Goal: Information Seeking & Learning: Learn about a topic

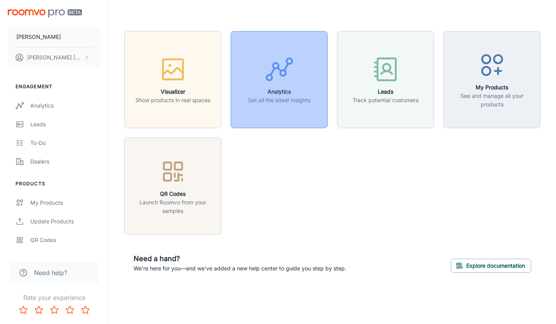
click at [275, 108] on button "Analytics Get all the latest insights" at bounding box center [279, 79] width 97 height 97
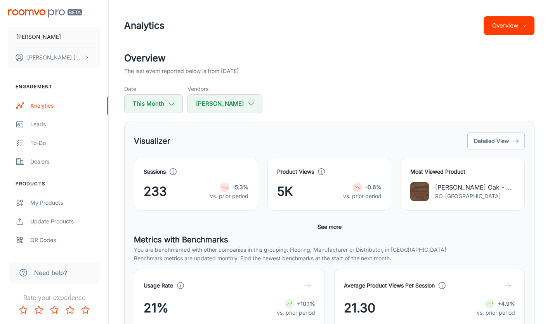
click at [507, 24] on button "Overview" at bounding box center [509, 25] width 51 height 19
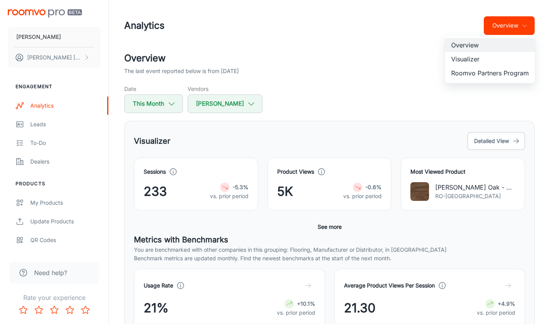
click at [480, 59] on li "Visualizer" at bounding box center [490, 59] width 90 height 14
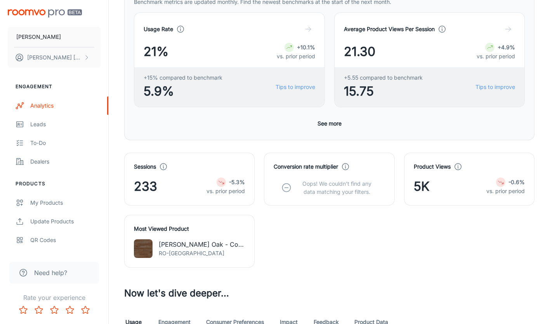
scroll to position [194, 0]
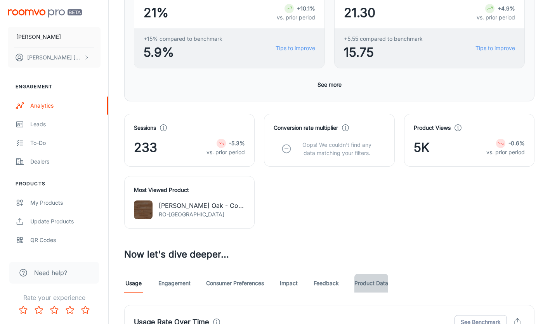
click at [375, 287] on link "Product Data" at bounding box center [372, 283] width 34 height 19
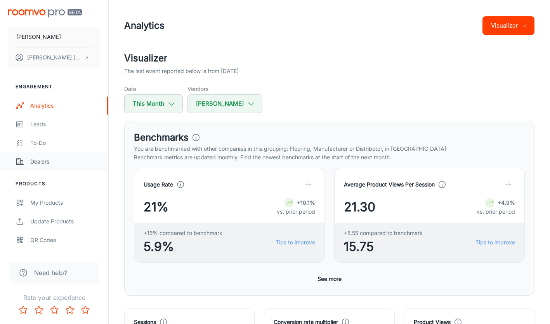
click at [37, 163] on div "Dealers" at bounding box center [65, 161] width 70 height 9
